Goal: Information Seeking & Learning: Learn about a topic

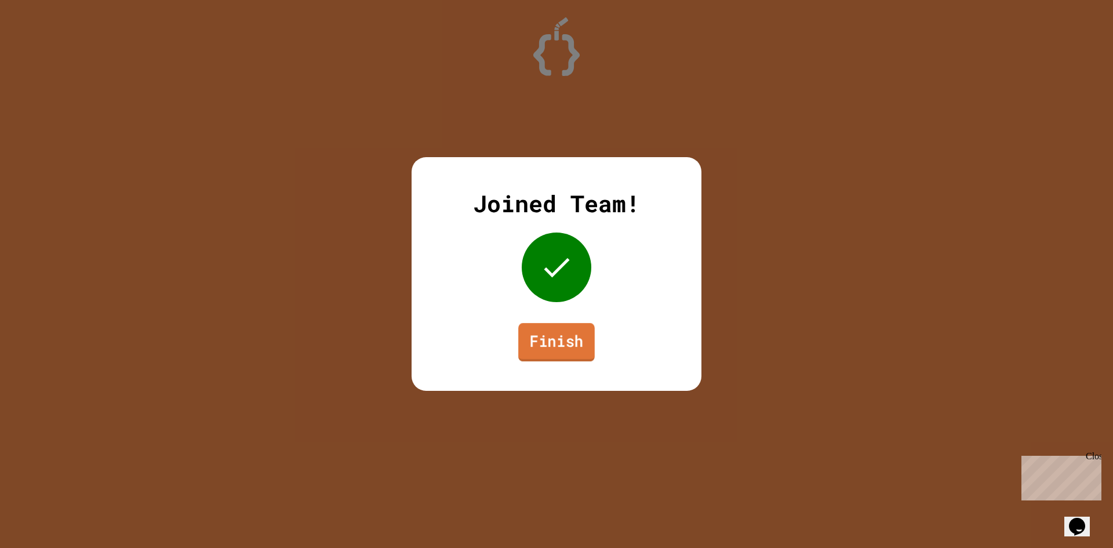
click at [576, 347] on link "Finish" at bounding box center [556, 342] width 77 height 38
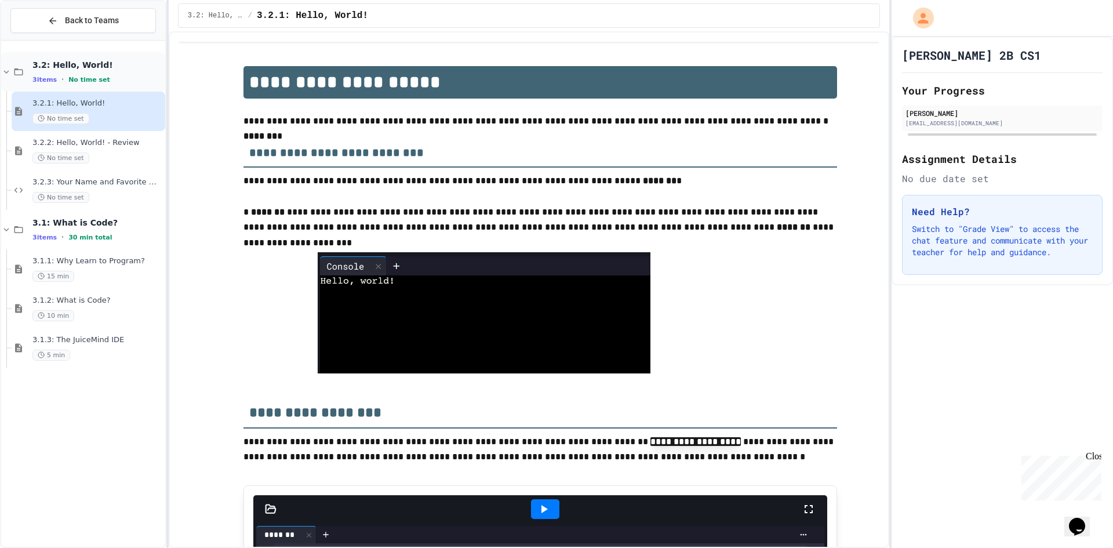
click at [66, 70] on span "3.2: Hello, World!" at bounding box center [97, 65] width 130 height 10
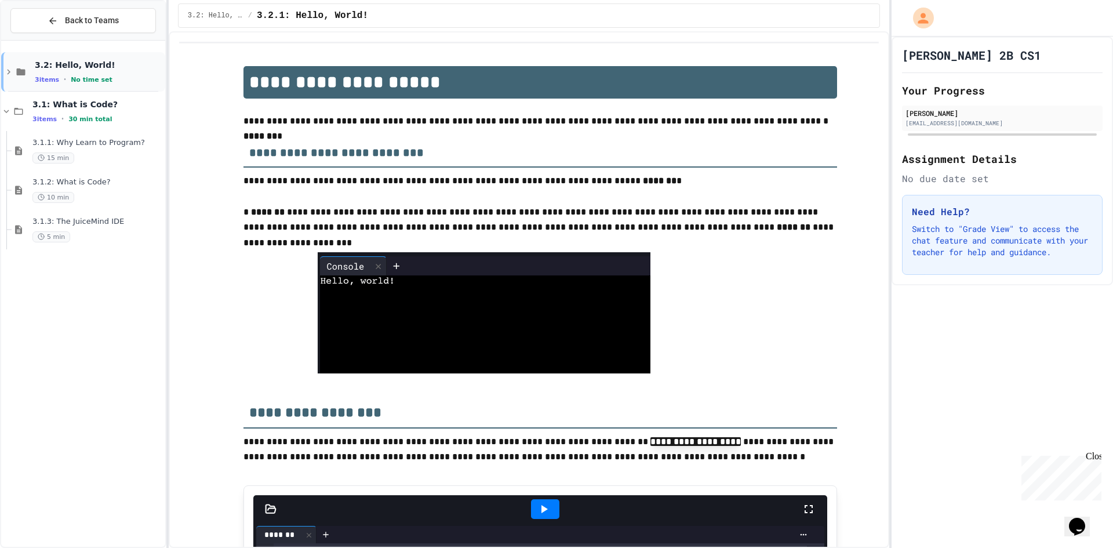
click at [6, 69] on icon at bounding box center [8, 72] width 10 height 10
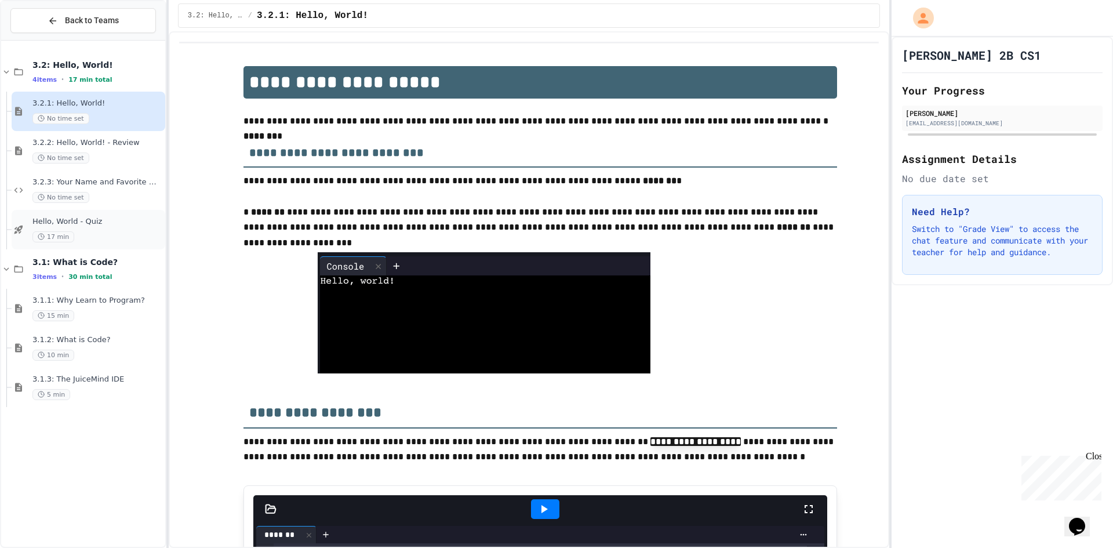
click at [97, 227] on div "Hello, World - Quiz 17 min" at bounding box center [97, 230] width 130 height 26
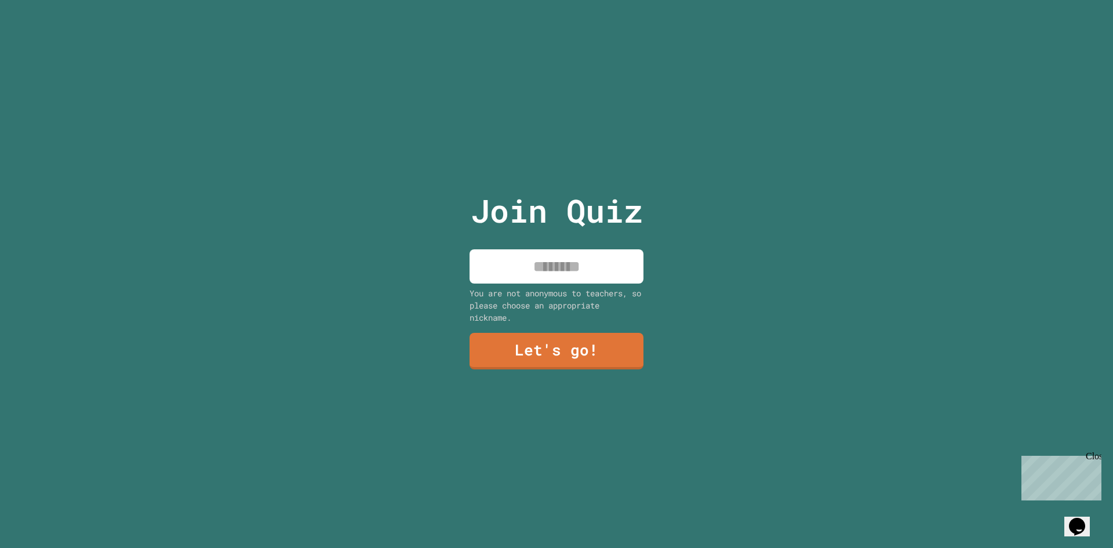
click at [502, 263] on input at bounding box center [557, 266] width 174 height 34
type input "*****"
click at [614, 344] on link "Let's go!" at bounding box center [556, 350] width 175 height 38
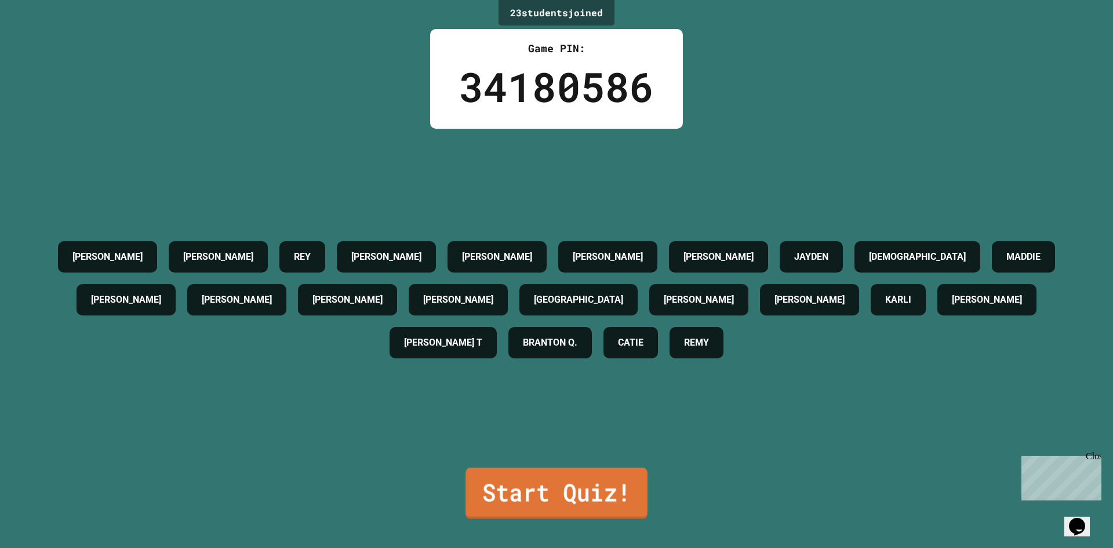
click at [569, 485] on link "Start Quiz!" at bounding box center [557, 493] width 182 height 51
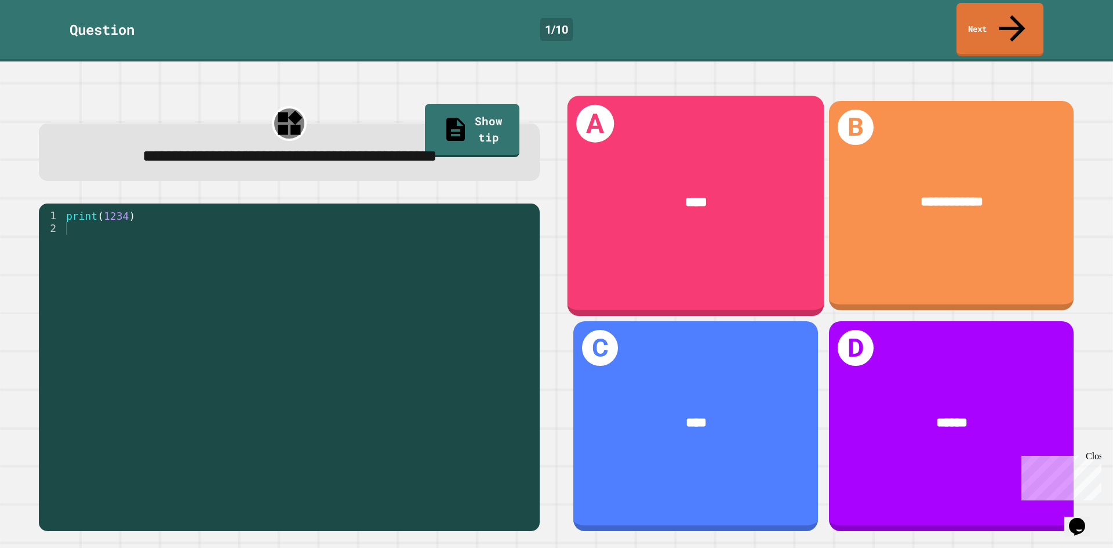
click at [655, 191] on div "****" at bounding box center [696, 201] width 200 height 21
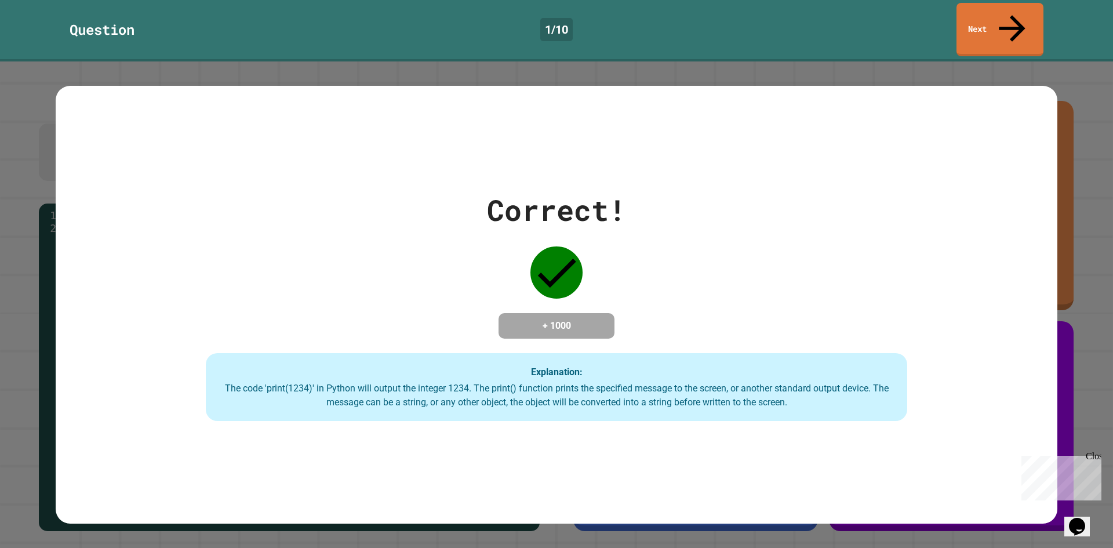
click at [610, 289] on div "Correct! + 1000 Explanation: The code 'print(1234)' in Python will output the i…" at bounding box center [557, 304] width 1002 height 233
click at [1002, 14] on link "Next" at bounding box center [1001, 29] width 88 height 56
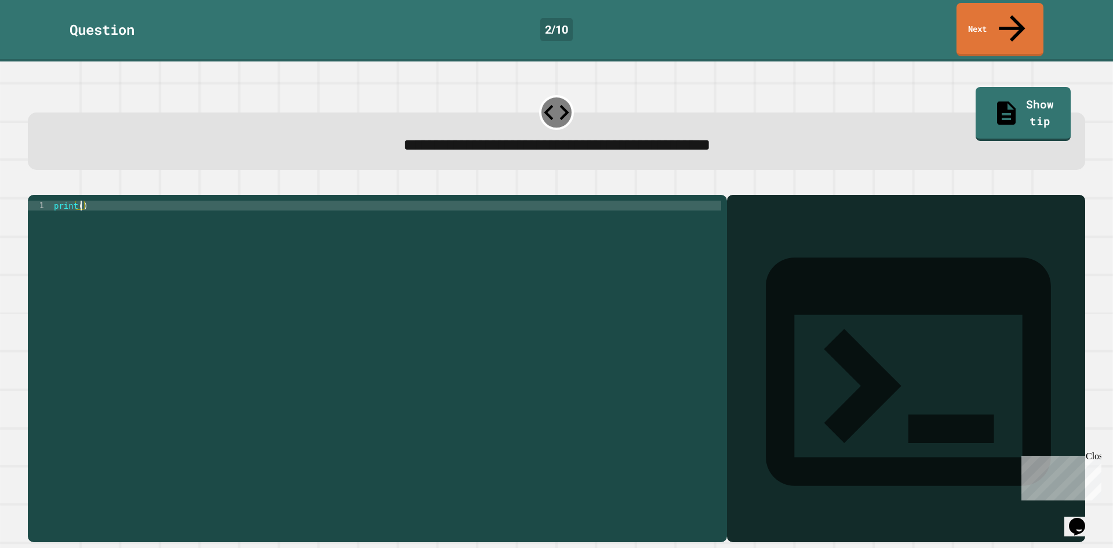
click at [80, 201] on div "print ( )" at bounding box center [387, 368] width 670 height 335
type textarea "**********"
click at [1006, 17] on link "Next" at bounding box center [1000, 29] width 86 height 56
click at [80, 201] on div "print ( )" at bounding box center [387, 368] width 670 height 335
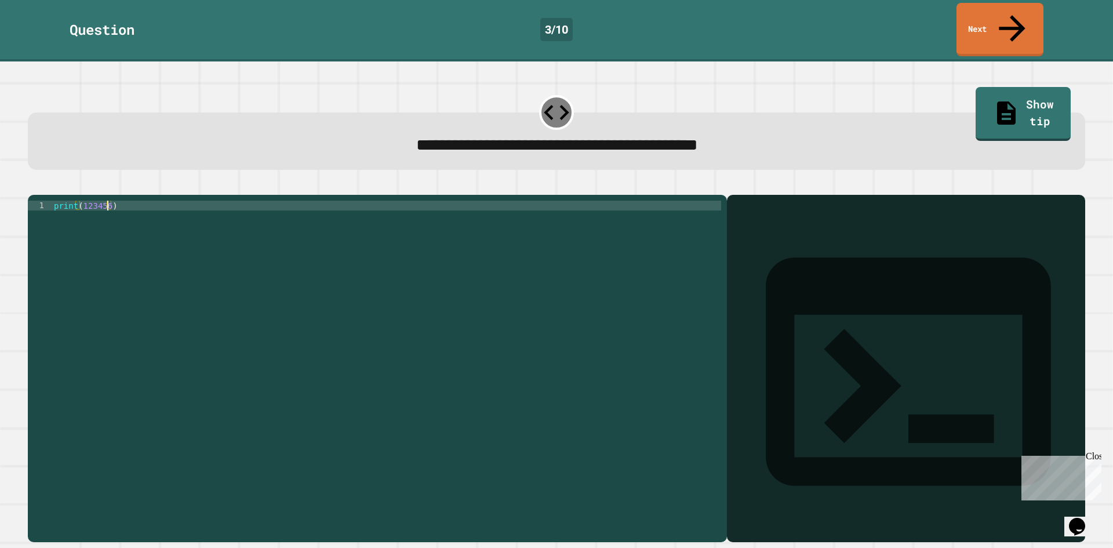
scroll to position [0, 3]
type textarea "**********"
click at [988, 12] on link "Next" at bounding box center [999, 29] width 85 height 56
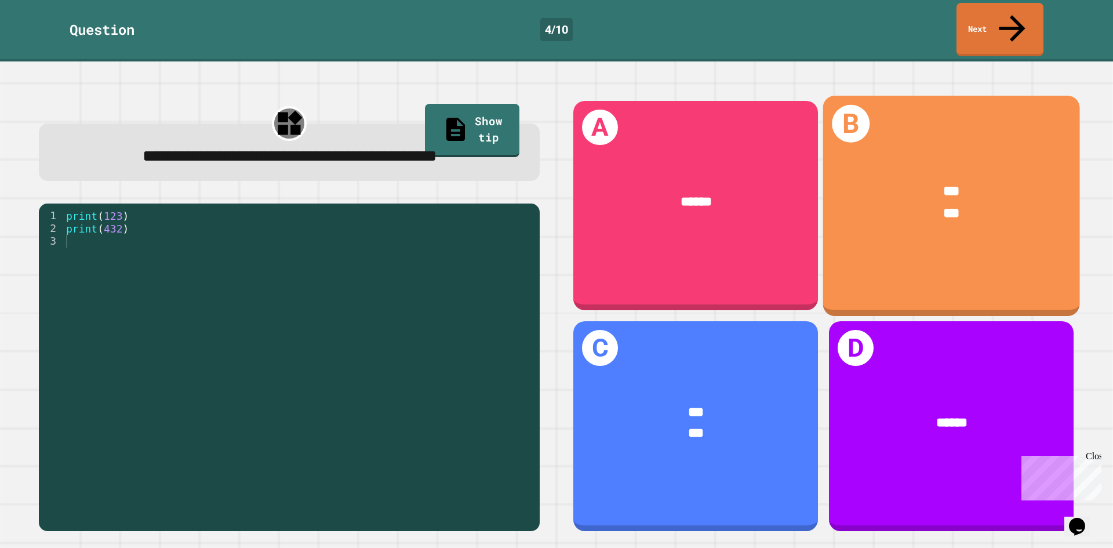
click at [917, 153] on div "*** ***" at bounding box center [952, 203] width 257 height 100
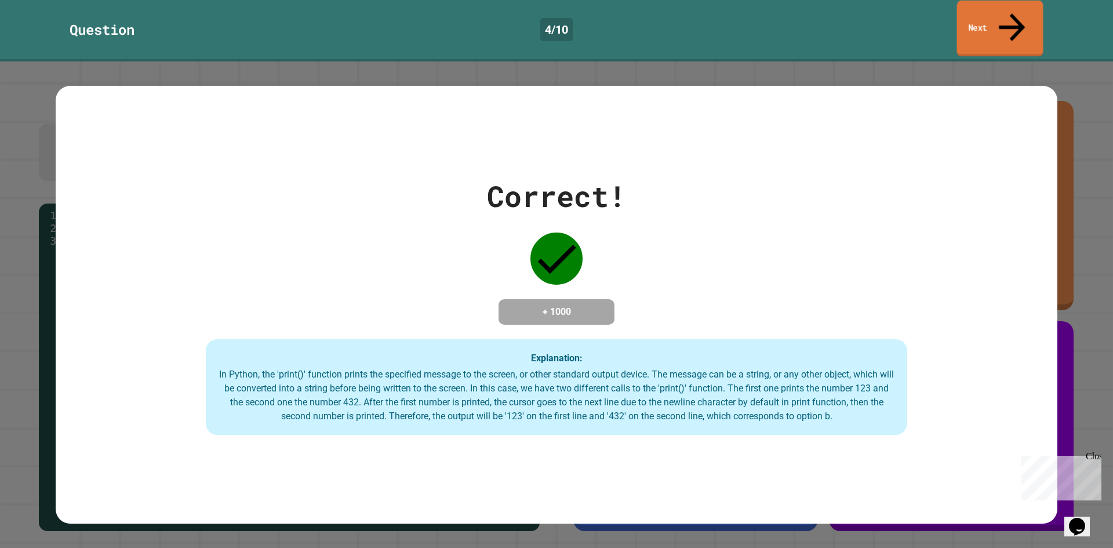
click at [988, 13] on link "Next" at bounding box center [1000, 29] width 86 height 56
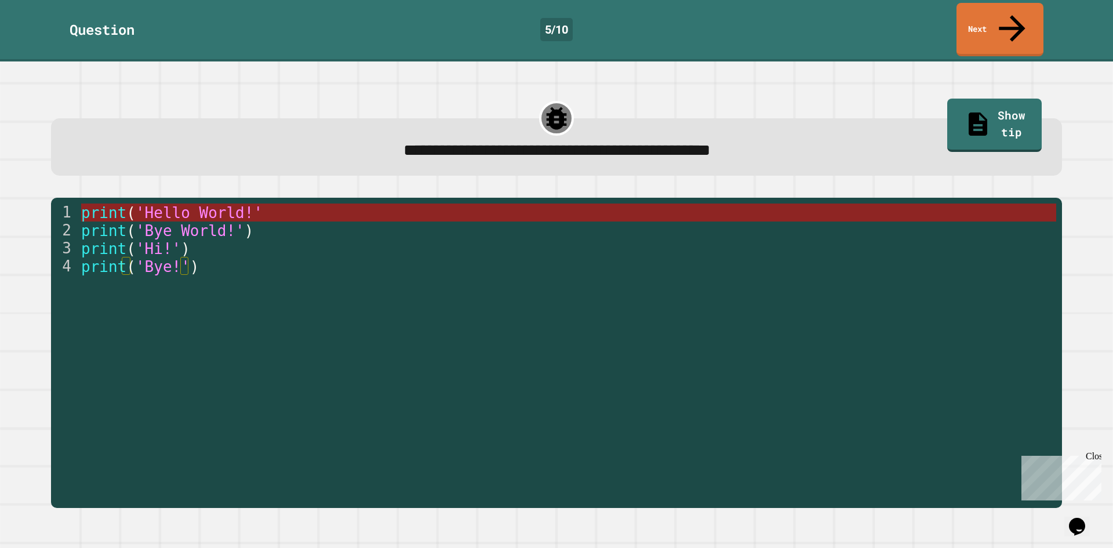
click at [120, 204] on span "print" at bounding box center [103, 212] width 45 height 17
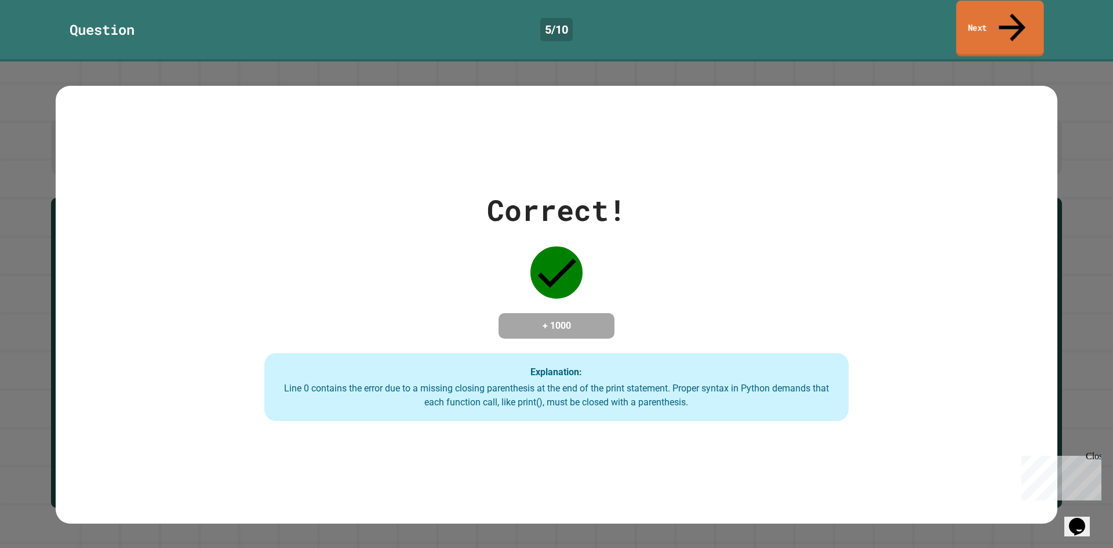
click at [1015, 10] on icon at bounding box center [1012, 27] width 39 height 41
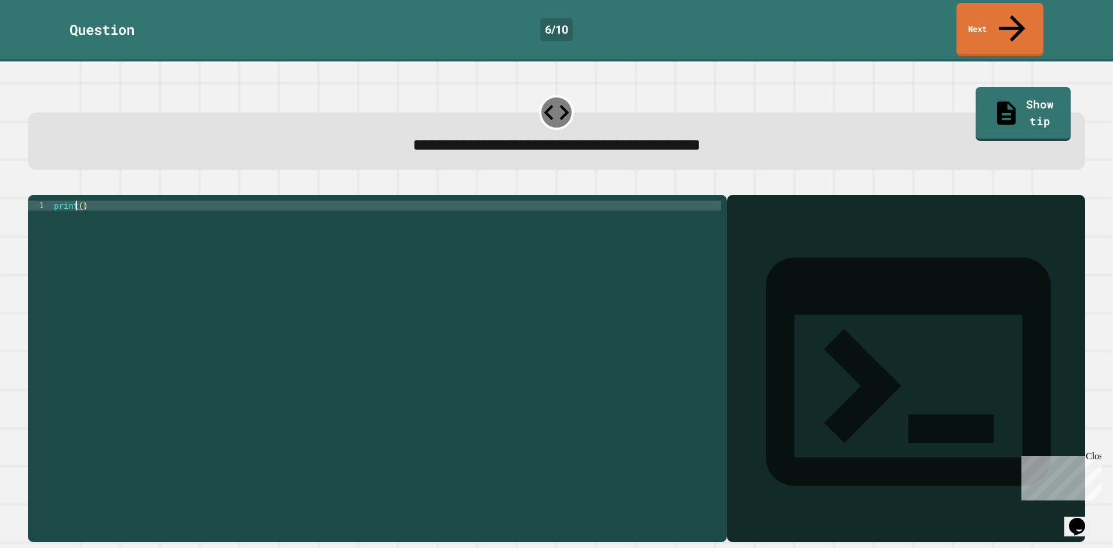
click at [78, 201] on div "print ( )" at bounding box center [387, 368] width 670 height 335
click at [80, 201] on div "print ( )" at bounding box center [387, 368] width 670 height 335
type textarea "**********"
click at [1000, 10] on link "Next" at bounding box center [1000, 29] width 86 height 56
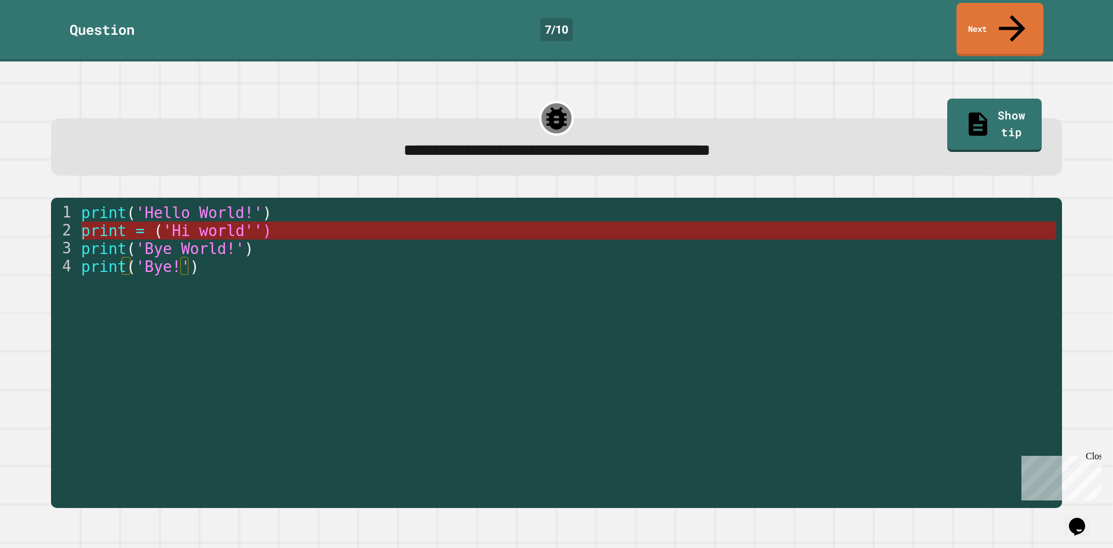
click at [165, 222] on span "'Hi world'')" at bounding box center [216, 230] width 109 height 17
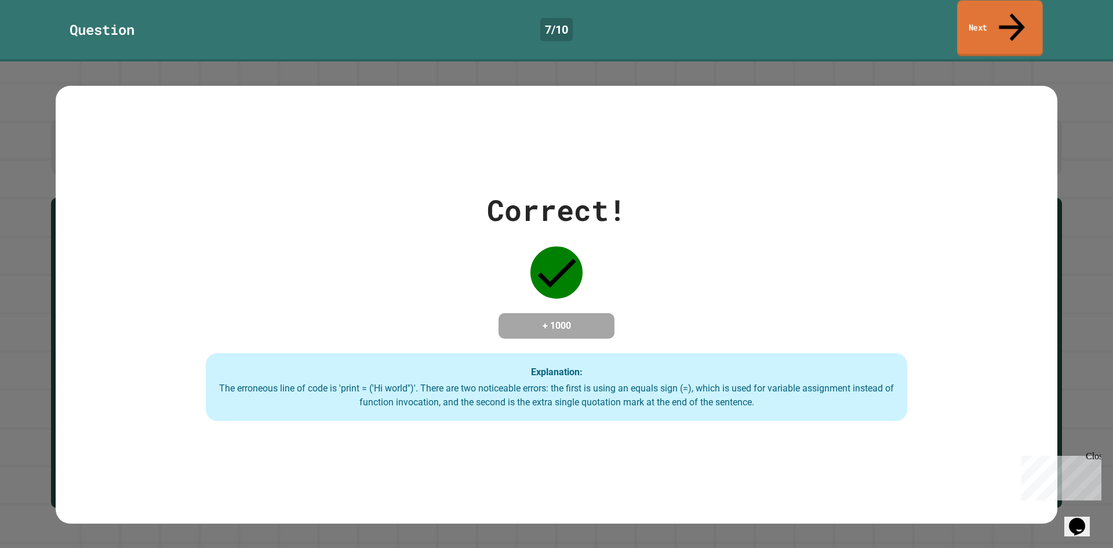
click at [1010, 10] on icon at bounding box center [1012, 26] width 39 height 41
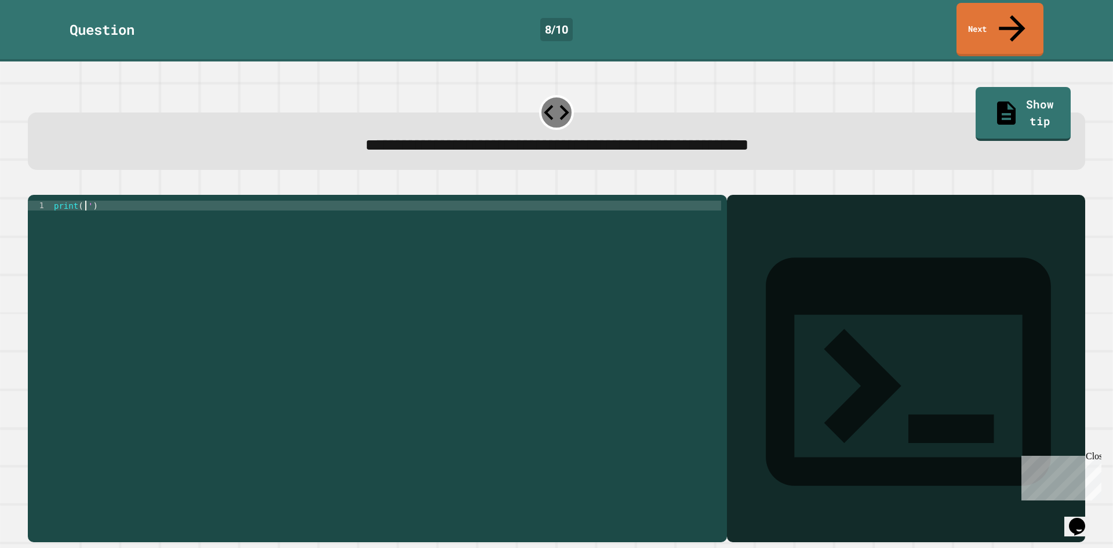
click at [85, 201] on div "print ( '' )" at bounding box center [387, 368] width 670 height 335
click at [93, 201] on div "print ( 'it' )" at bounding box center [387, 368] width 670 height 335
click at [92, 201] on div "print ( 'its a beautiful day' )" at bounding box center [387, 368] width 670 height 335
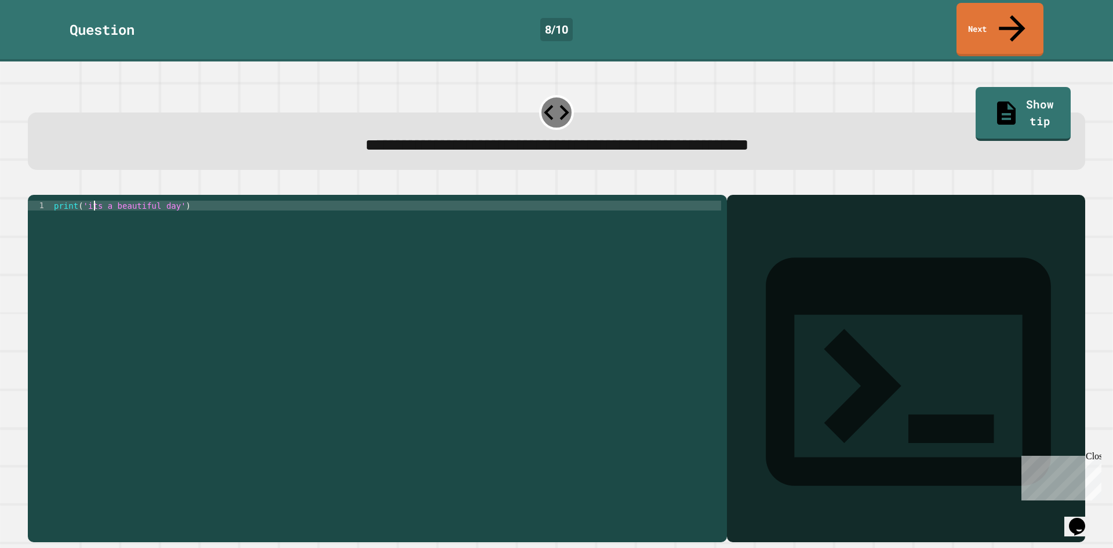
scroll to position [0, 3]
type textarea "**********"
click at [979, 23] on link "Next" at bounding box center [1000, 29] width 87 height 56
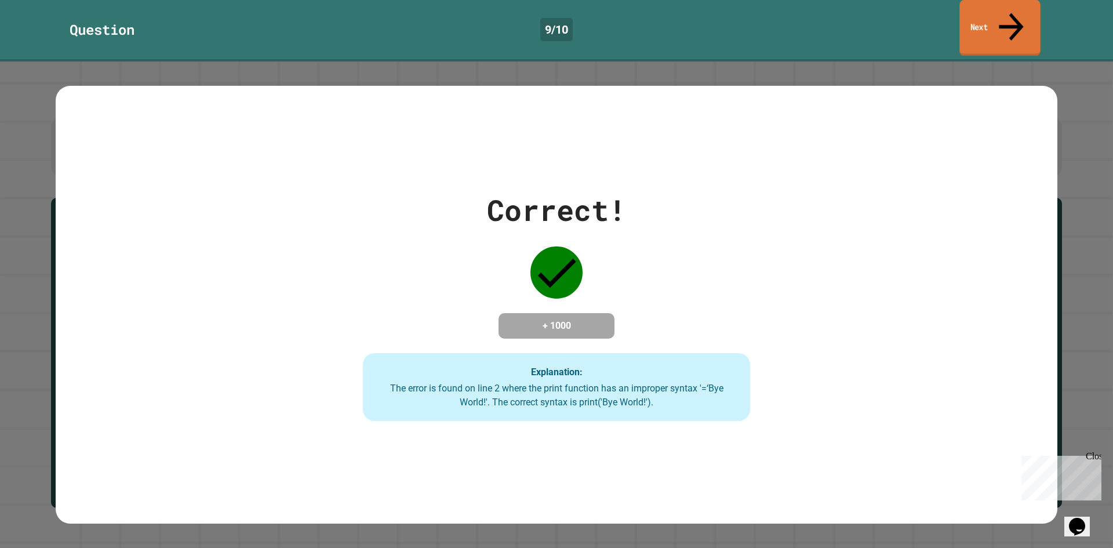
click at [1018, 12] on link "Next" at bounding box center [1000, 28] width 81 height 56
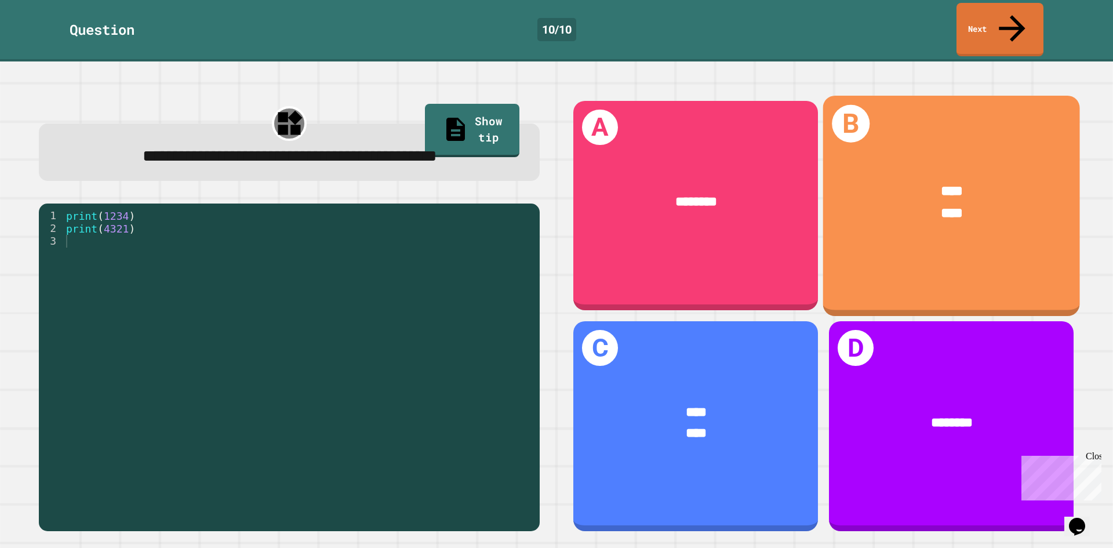
click at [940, 153] on div "**** ****" at bounding box center [952, 203] width 257 height 100
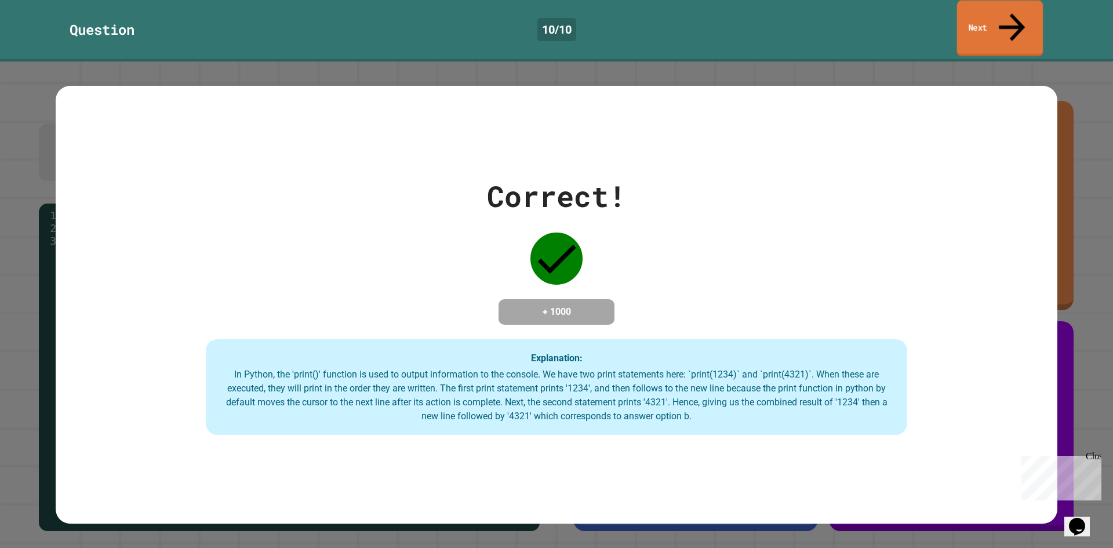
click at [1007, 9] on icon at bounding box center [1012, 26] width 39 height 41
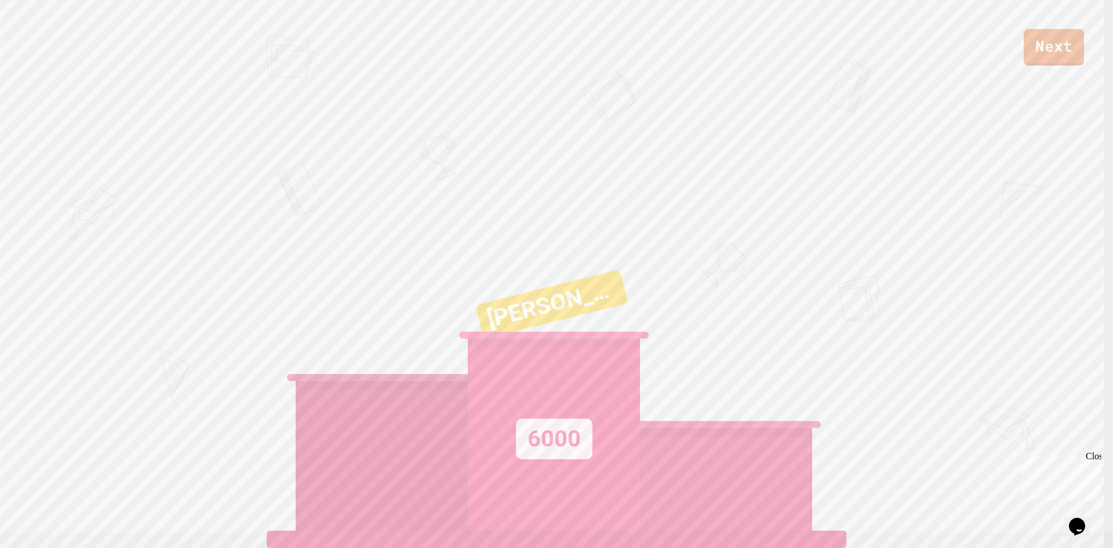
click at [654, 246] on div at bounding box center [726, 386] width 172 height 290
click at [1040, 46] on link "Next" at bounding box center [1054, 46] width 59 height 38
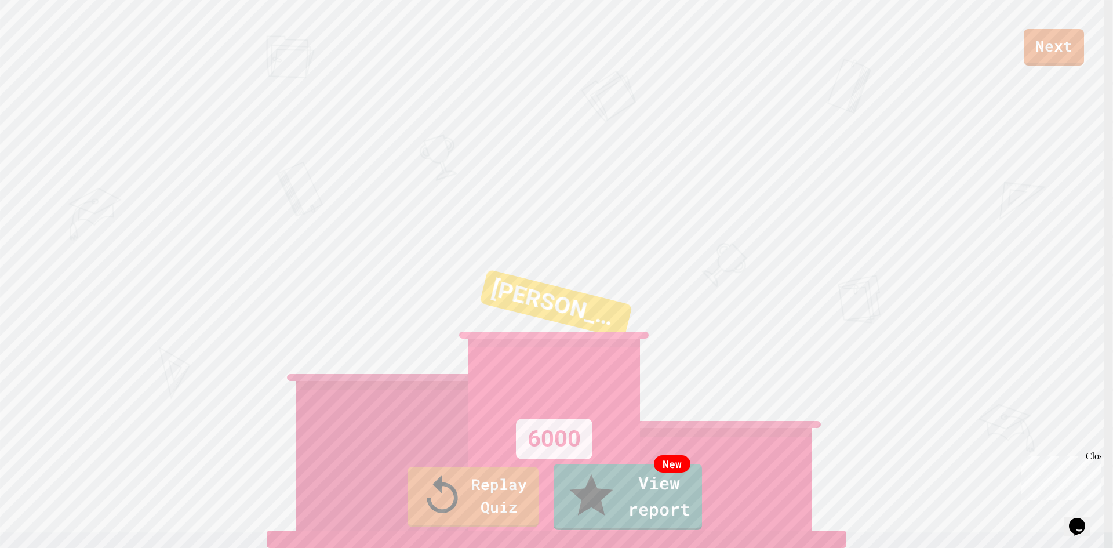
click at [666, 500] on link "New View report" at bounding box center [628, 496] width 146 height 70
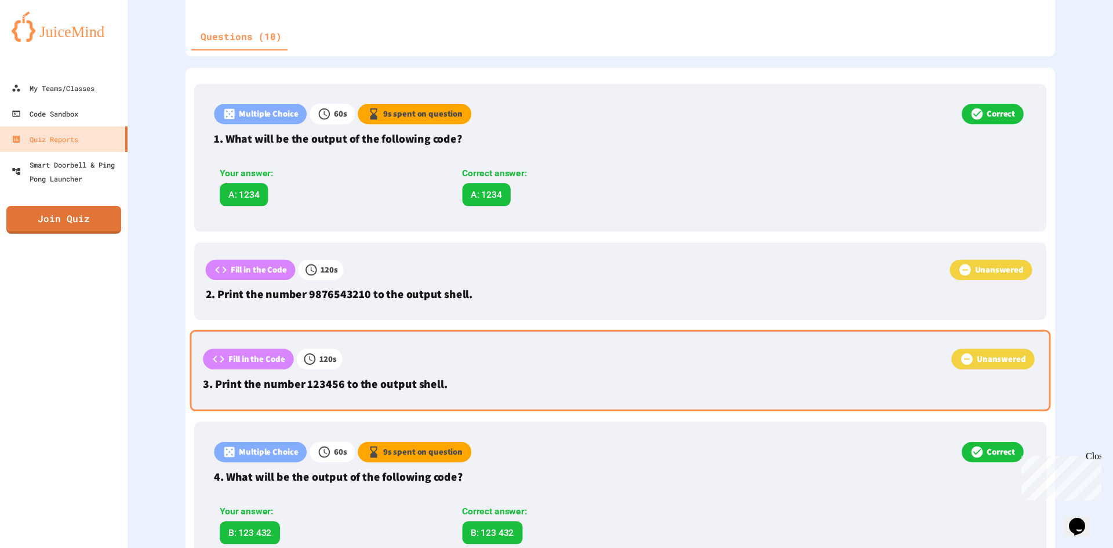
scroll to position [348, 0]
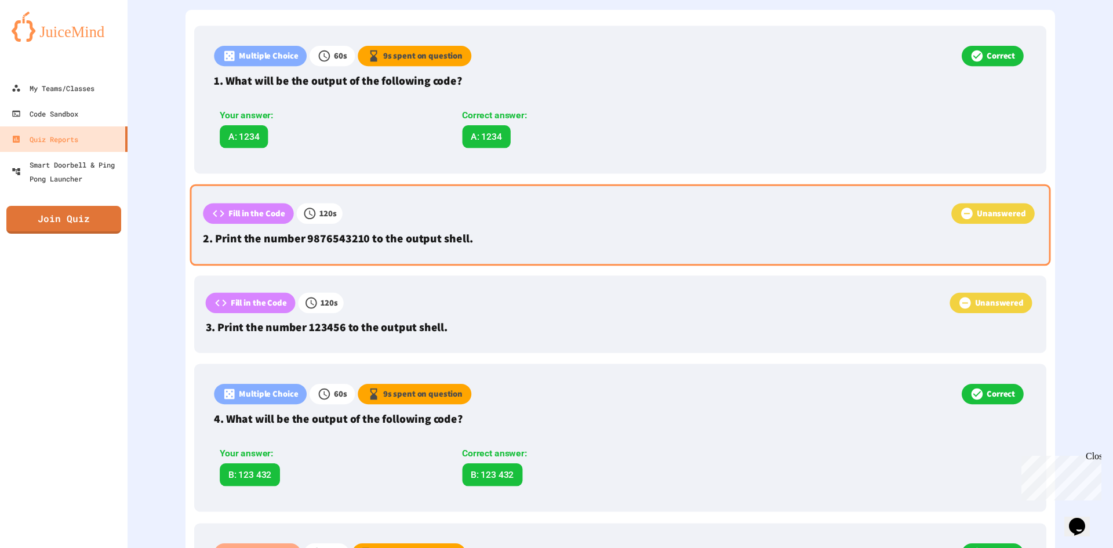
click at [636, 230] on p "2. Print the number 9876543210 to the output shell." at bounding box center [620, 238] width 835 height 17
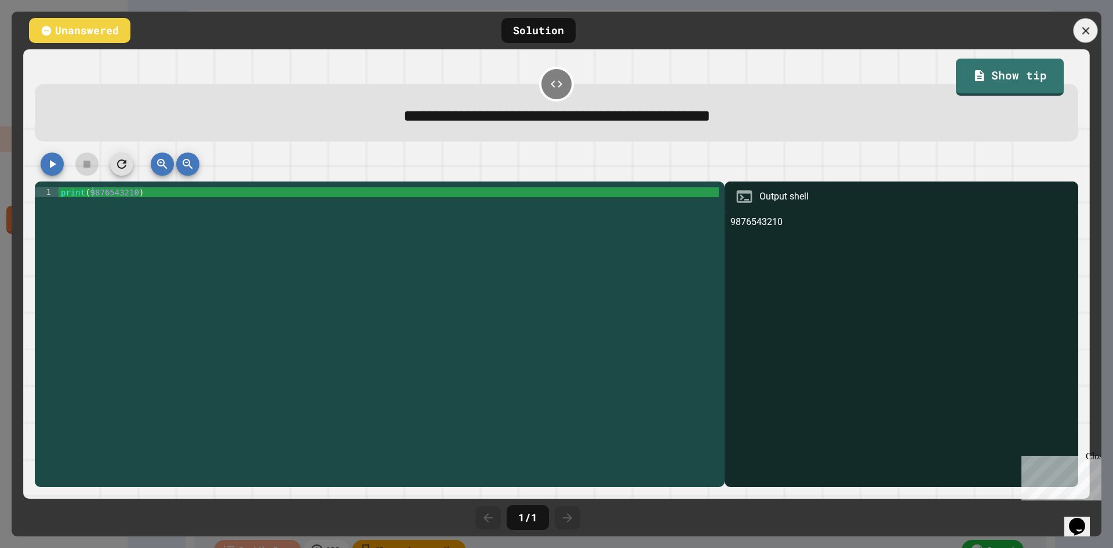
click at [1086, 26] on icon at bounding box center [1086, 30] width 13 height 13
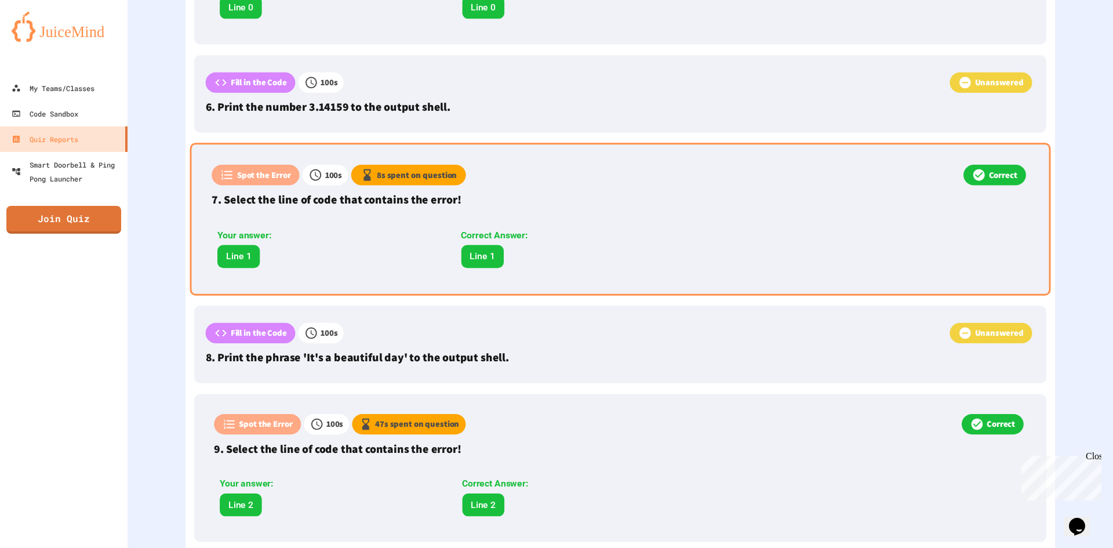
scroll to position [1048, 0]
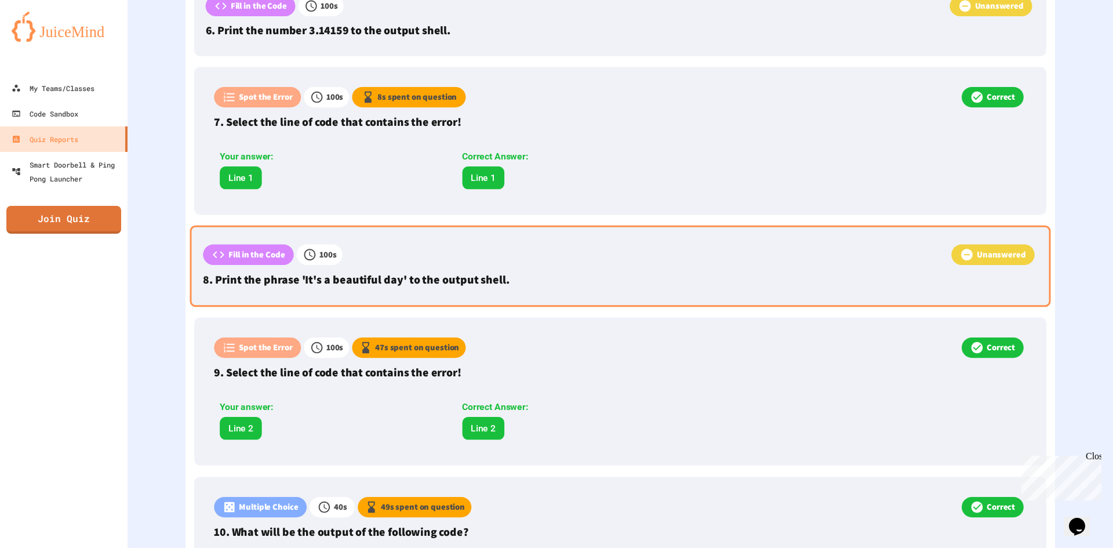
click at [699, 263] on div "Unanswered" at bounding box center [690, 256] width 695 height 24
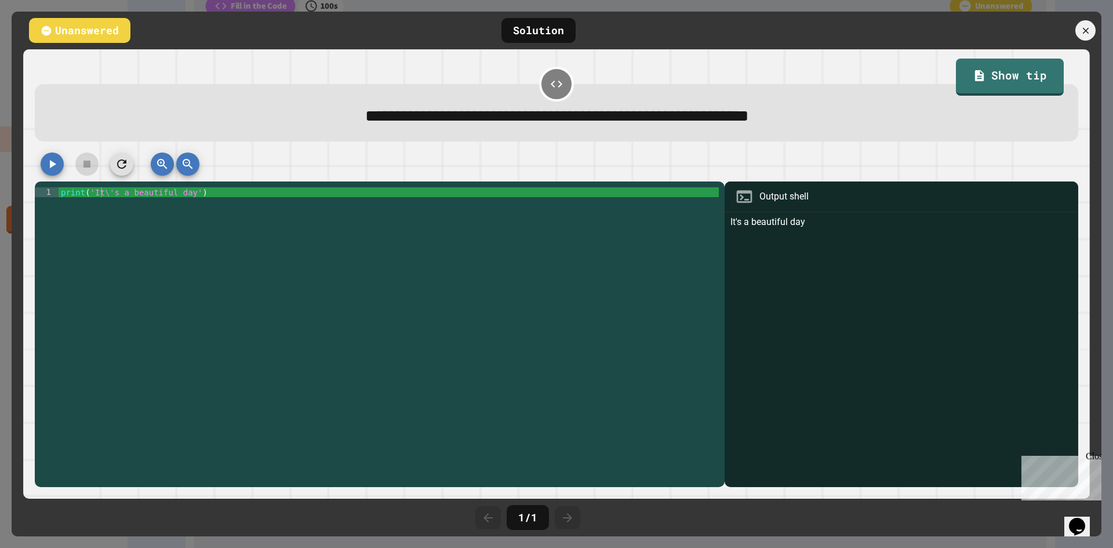
click at [55, 171] on icon "button" at bounding box center [52, 164] width 14 height 14
click at [49, 169] on icon "button" at bounding box center [52, 164] width 14 height 14
click at [49, 168] on icon "button" at bounding box center [52, 164] width 14 height 14
click at [49, 168] on div at bounding box center [557, 167] width 1044 height 29
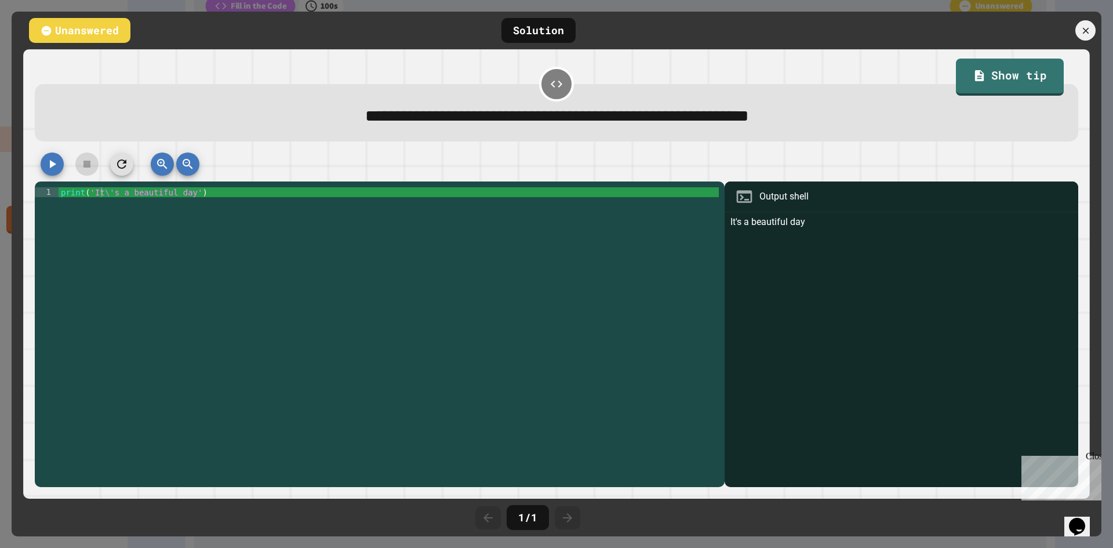
click at [49, 168] on icon "button" at bounding box center [52, 164] width 14 height 14
click at [48, 168] on icon "button" at bounding box center [52, 164] width 14 height 14
click at [46, 169] on icon "button" at bounding box center [52, 164] width 14 height 14
click at [103, 192] on div "print ( 'It \' s a beautiful day' )" at bounding box center [389, 335] width 661 height 296
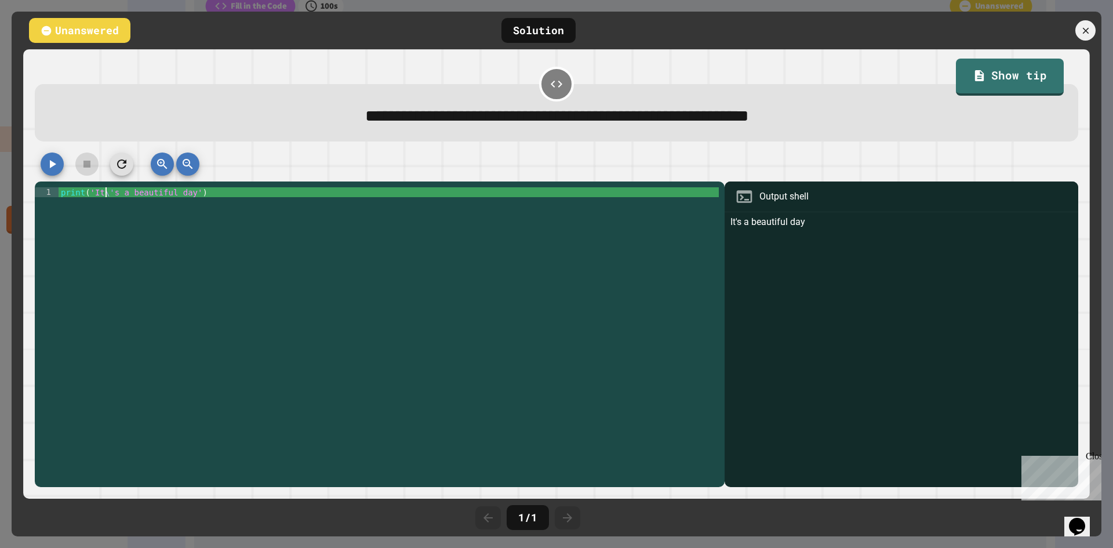
click at [105, 197] on div "print ( 'It \' s a beautiful day' )" at bounding box center [389, 335] width 661 height 296
click at [106, 192] on div "print ( 'It \' s a beautiful day' )" at bounding box center [389, 335] width 661 height 296
click at [52, 168] on icon "button" at bounding box center [53, 164] width 6 height 8
click at [80, 32] on div "Unanswered" at bounding box center [79, 30] width 101 height 25
click at [116, 196] on div "print ( 'It \' s a beautiful day' )" at bounding box center [389, 335] width 661 height 296
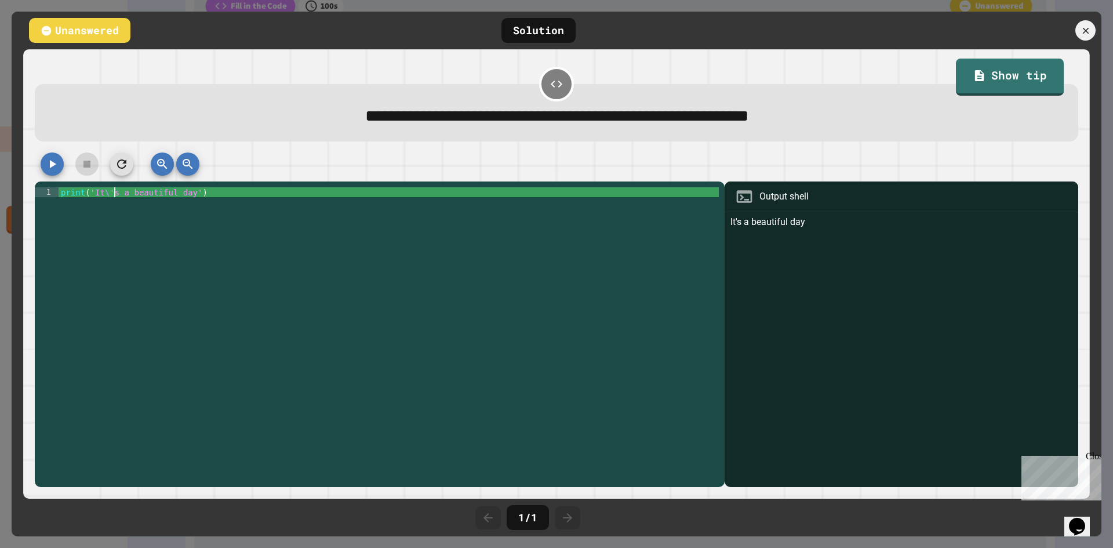
type textarea "**********"
click at [115, 198] on div "print ( 'It \' s a beautiful day' )" at bounding box center [389, 335] width 661 height 296
click at [51, 162] on icon "button" at bounding box center [52, 164] width 14 height 14
click at [51, 162] on div at bounding box center [557, 167] width 1044 height 29
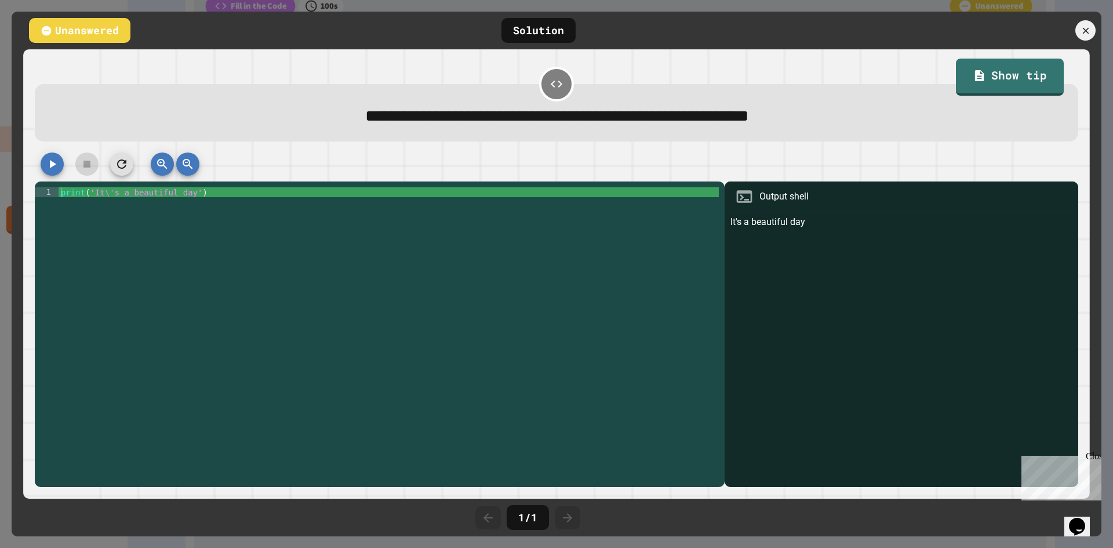
click at [48, 164] on icon "button" at bounding box center [52, 164] width 14 height 14
click at [108, 162] on div at bounding box center [557, 167] width 1044 height 29
click at [121, 164] on icon "button" at bounding box center [122, 164] width 14 height 14
click at [115, 197] on div "print ( 'It \' s a beautiful day' )" at bounding box center [389, 335] width 661 height 296
click at [1017, 74] on link "Show tip" at bounding box center [1010, 75] width 99 height 39
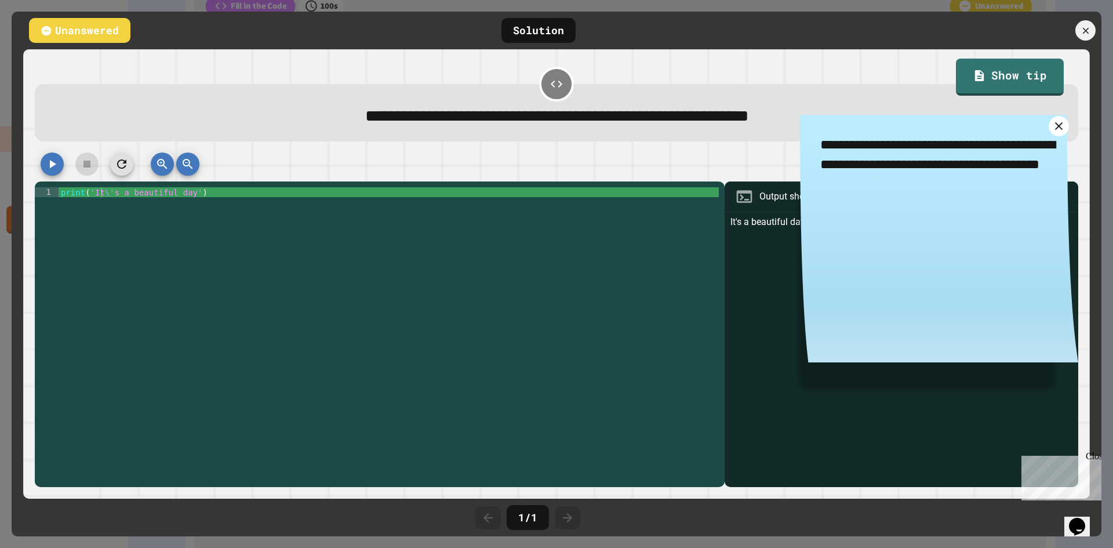
click at [1053, 133] on icon at bounding box center [1059, 125] width 13 height 13
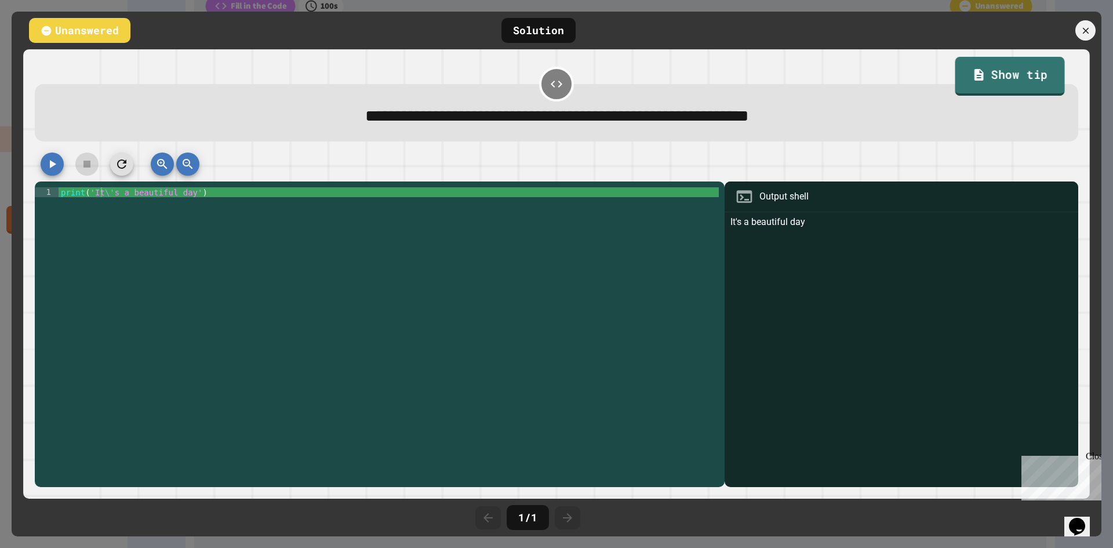
click at [988, 70] on link "Show tip" at bounding box center [1010, 76] width 110 height 39
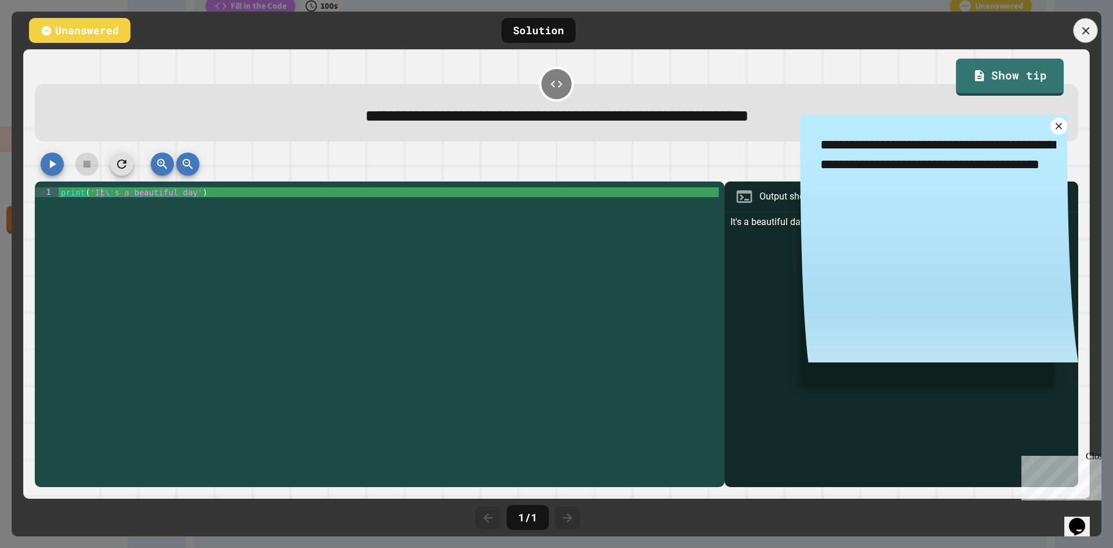
click at [1090, 29] on icon at bounding box center [1086, 30] width 13 height 13
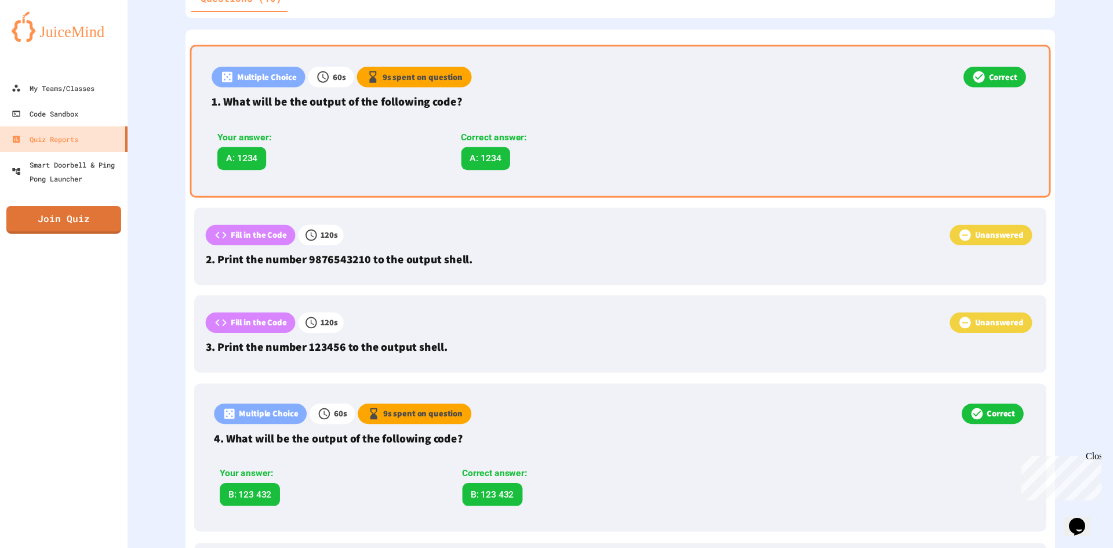
scroll to position [236, 0]
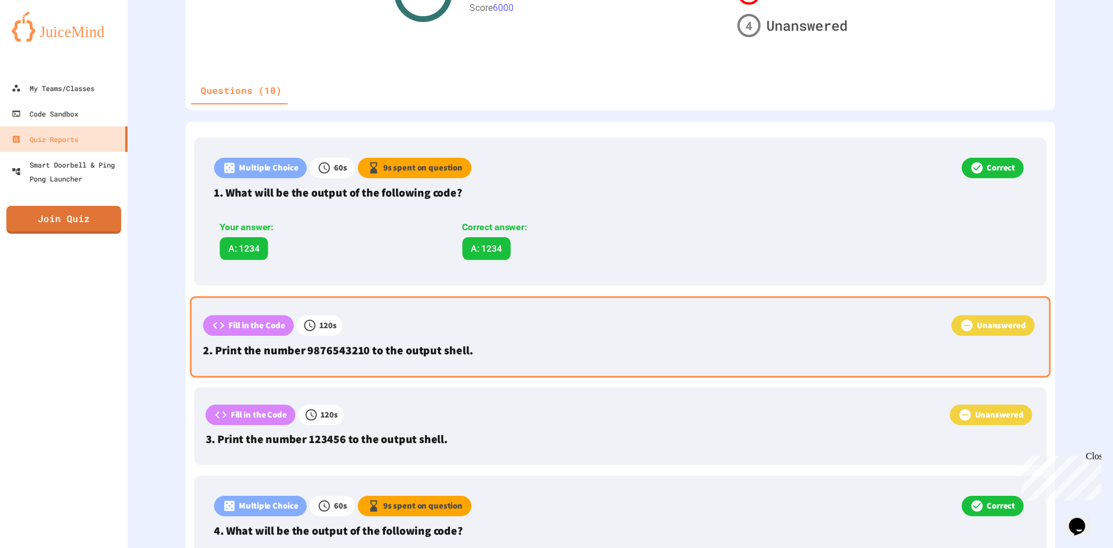
click at [508, 331] on div "Unanswered" at bounding box center [690, 327] width 695 height 24
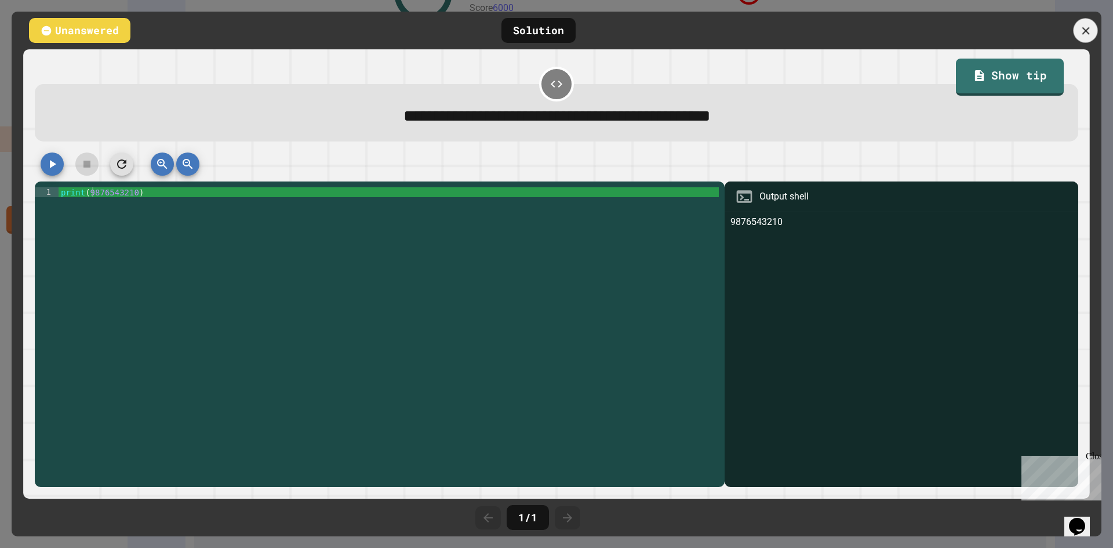
click at [1088, 35] on icon at bounding box center [1086, 30] width 13 height 13
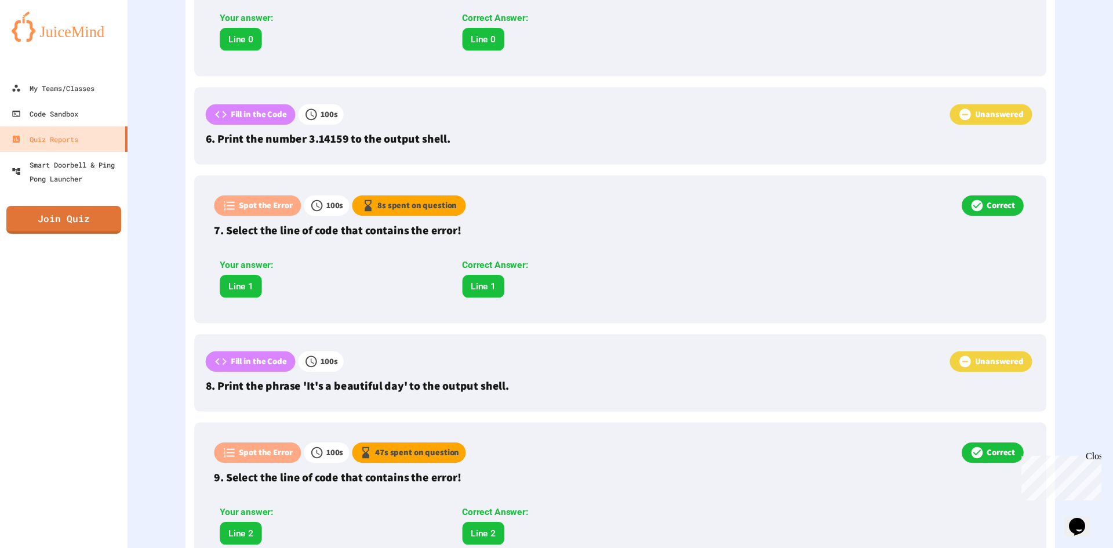
scroll to position [932, 0]
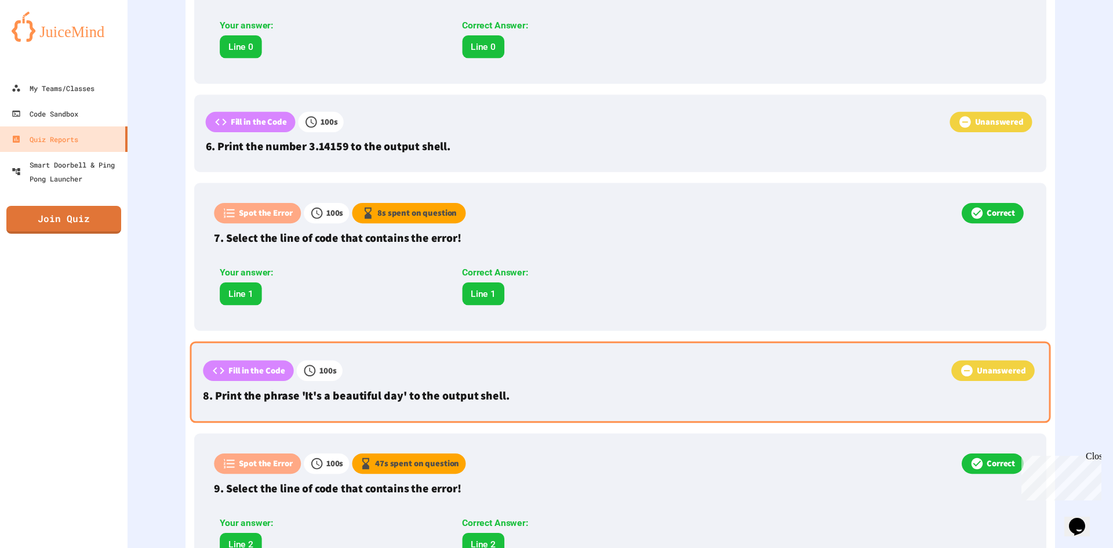
click at [729, 388] on p "8. Print the phrase 'It's a beautiful day' to the output shell." at bounding box center [620, 395] width 835 height 17
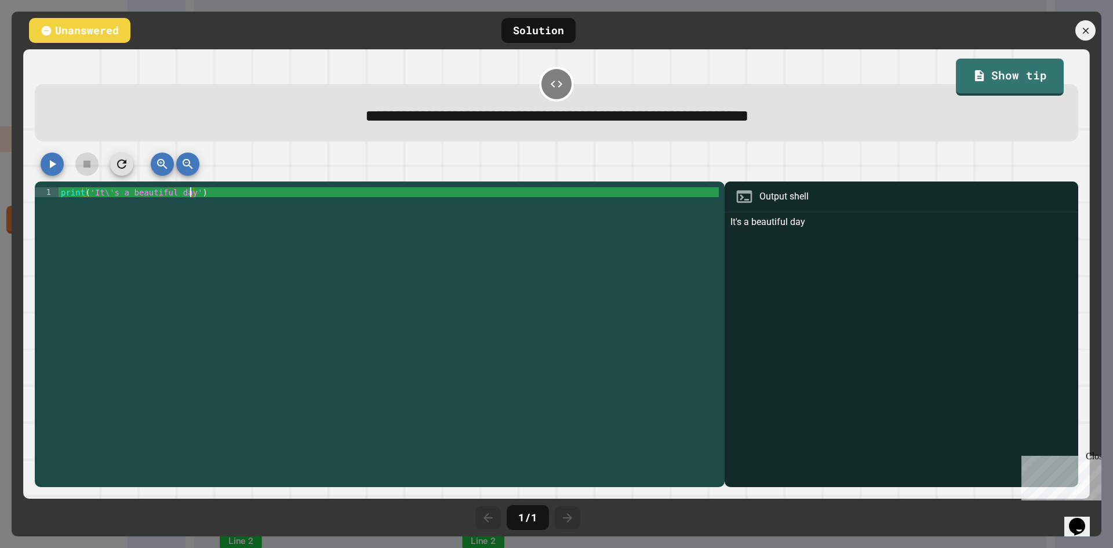
click at [190, 194] on div "print ( 'It \' s a beautiful day' )" at bounding box center [389, 335] width 661 height 296
click at [184, 194] on div "print ( 'It \' s a beautiful day' )" at bounding box center [389, 335] width 661 height 296
click at [182, 193] on div "print ( 'It \' s a beautiful day' )" at bounding box center [389, 325] width 661 height 276
click at [121, 171] on icon "button" at bounding box center [122, 164] width 14 height 14
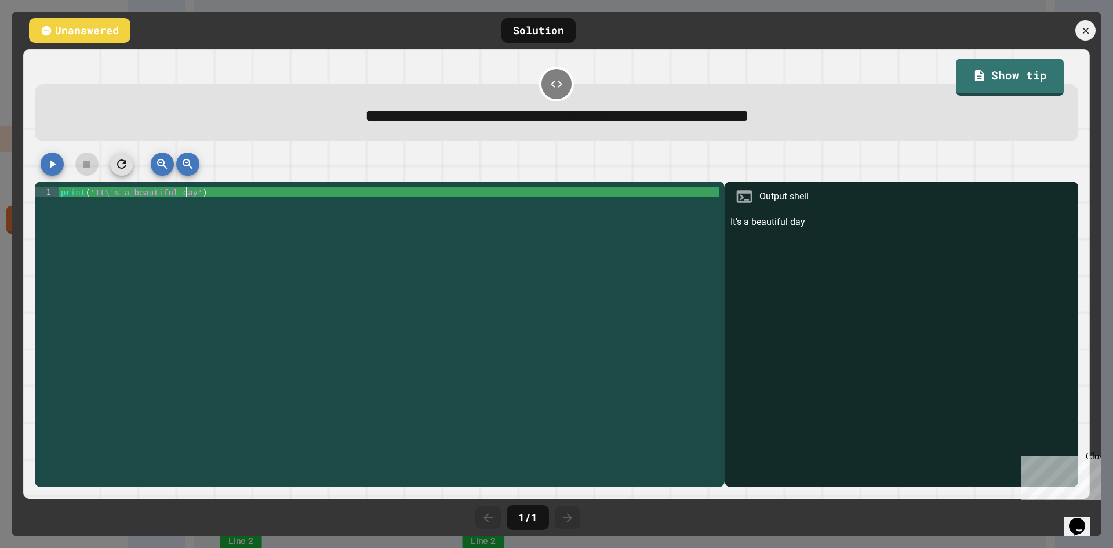
click at [184, 195] on div "print ( 'It \' s a beautiful day' )" at bounding box center [389, 335] width 661 height 296
type textarea "**********"
click at [1092, 34] on icon at bounding box center [1086, 30] width 13 height 13
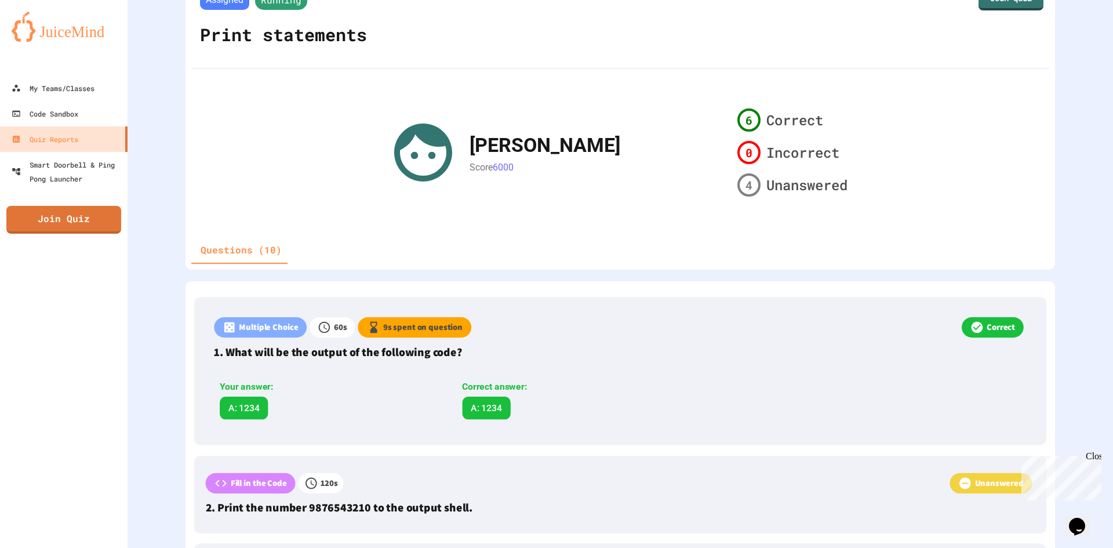
scroll to position [0, 0]
